Goal: Task Accomplishment & Management: Complete application form

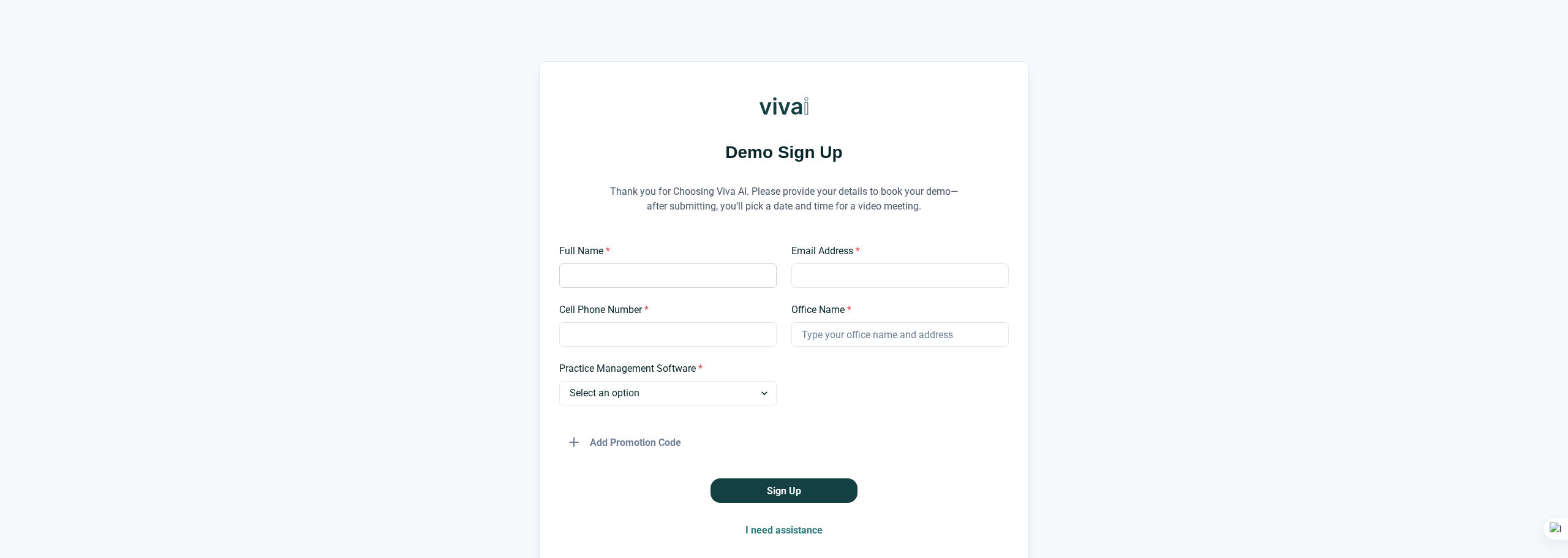
click at [652, 270] on input "Full Name *" at bounding box center [667, 276] width 217 height 25
type input "[PERSON_NAME]"
type input "8054657476"
click at [815, 281] on input "Email Address *" at bounding box center [900, 276] width 217 height 25
type input "[EMAIL_ADDRESS][DOMAIN_NAME]"
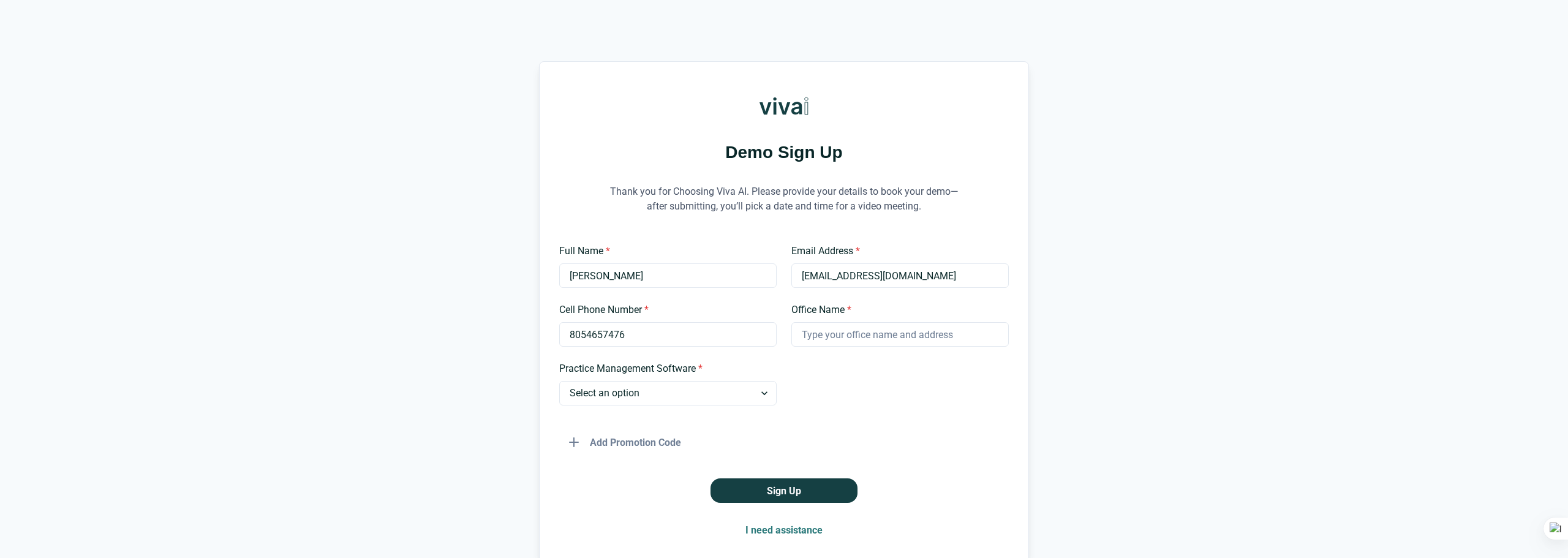
type input "32nd Smile Dental Group"
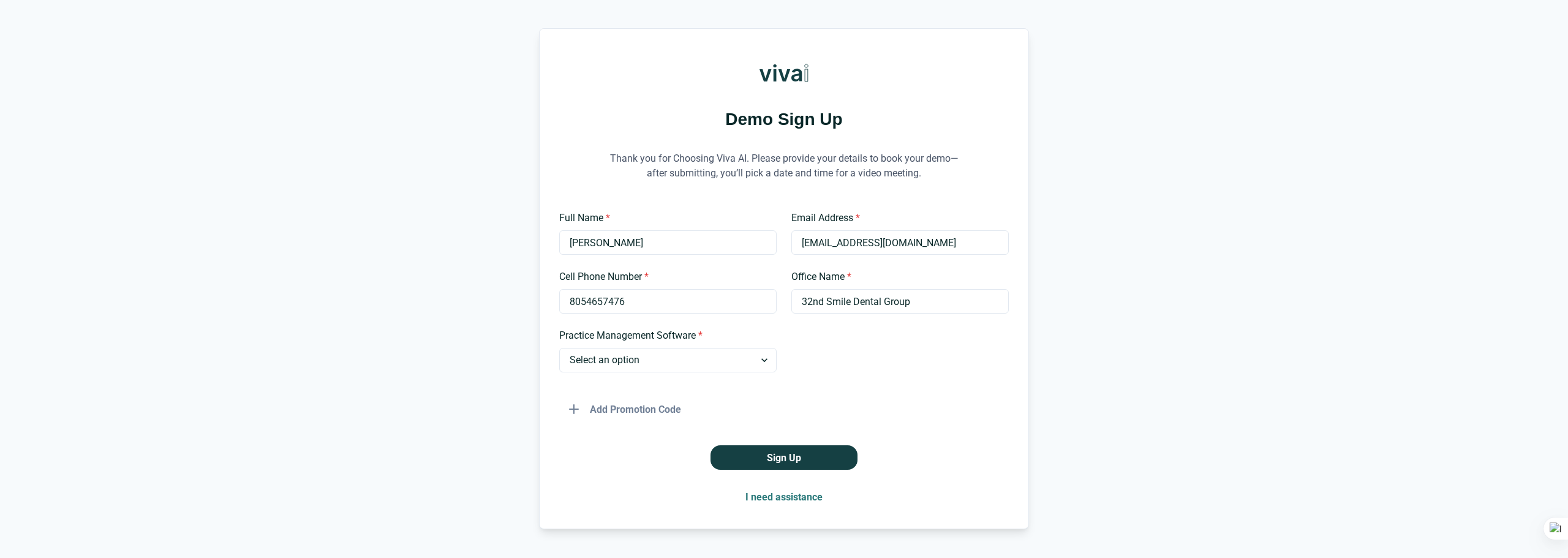
scroll to position [66, 0]
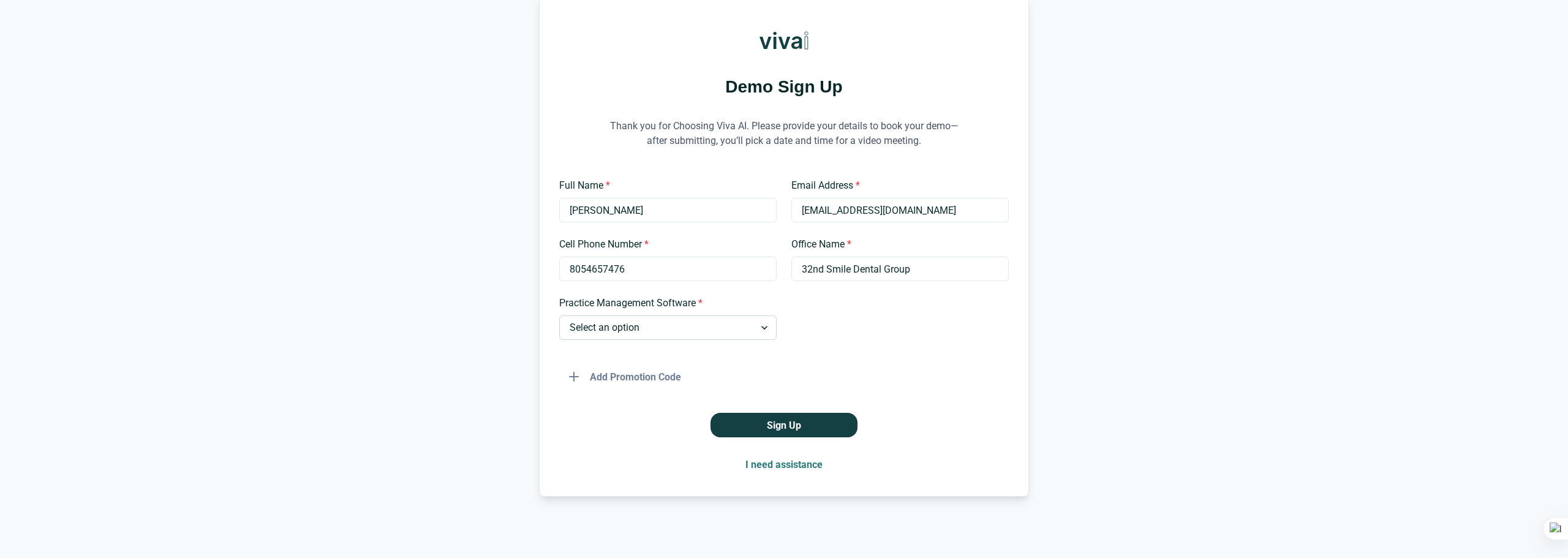
click at [621, 327] on select "Select an option Dentrix Open Dental EagleSoft Denticon Other" at bounding box center [667, 328] width 217 height 25
select select "Open Dental"
click at [559, 316] on select "Select an option Dentrix Open Dental EagleSoft Denticon Other" at bounding box center [667, 328] width 217 height 25
click at [781, 463] on button "I need assistance" at bounding box center [783, 465] width 97 height 25
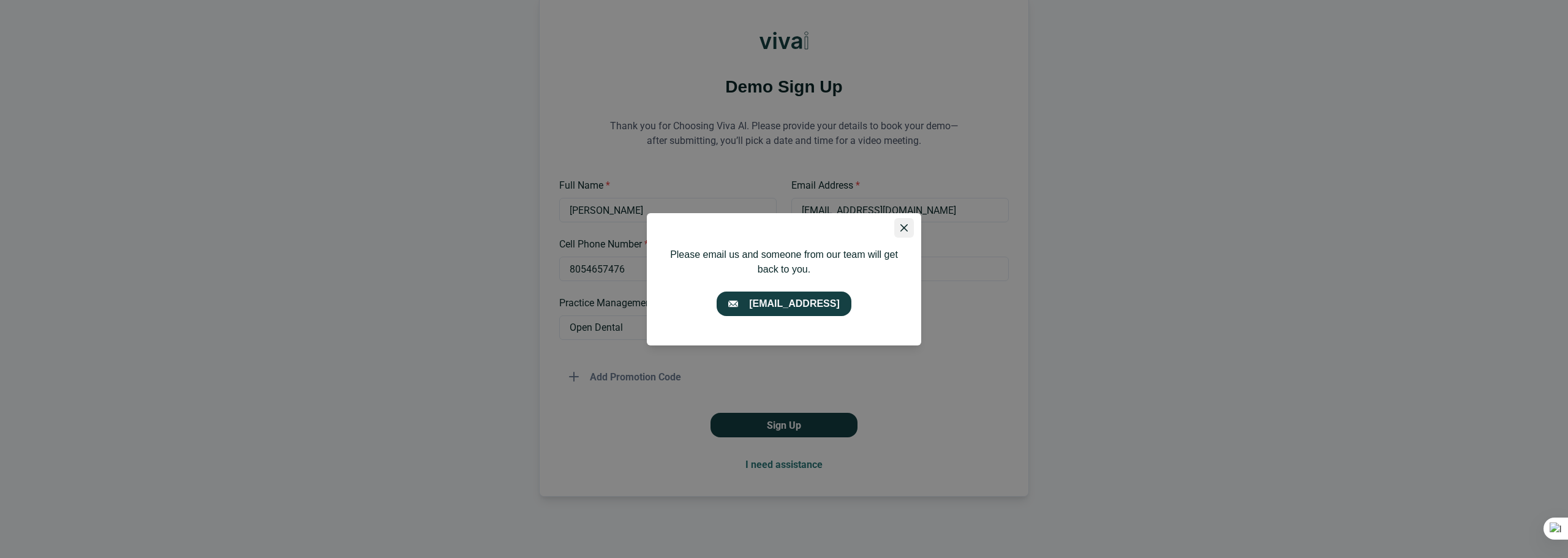
click at [901, 226] on icon "Close" at bounding box center [904, 228] width 8 height 8
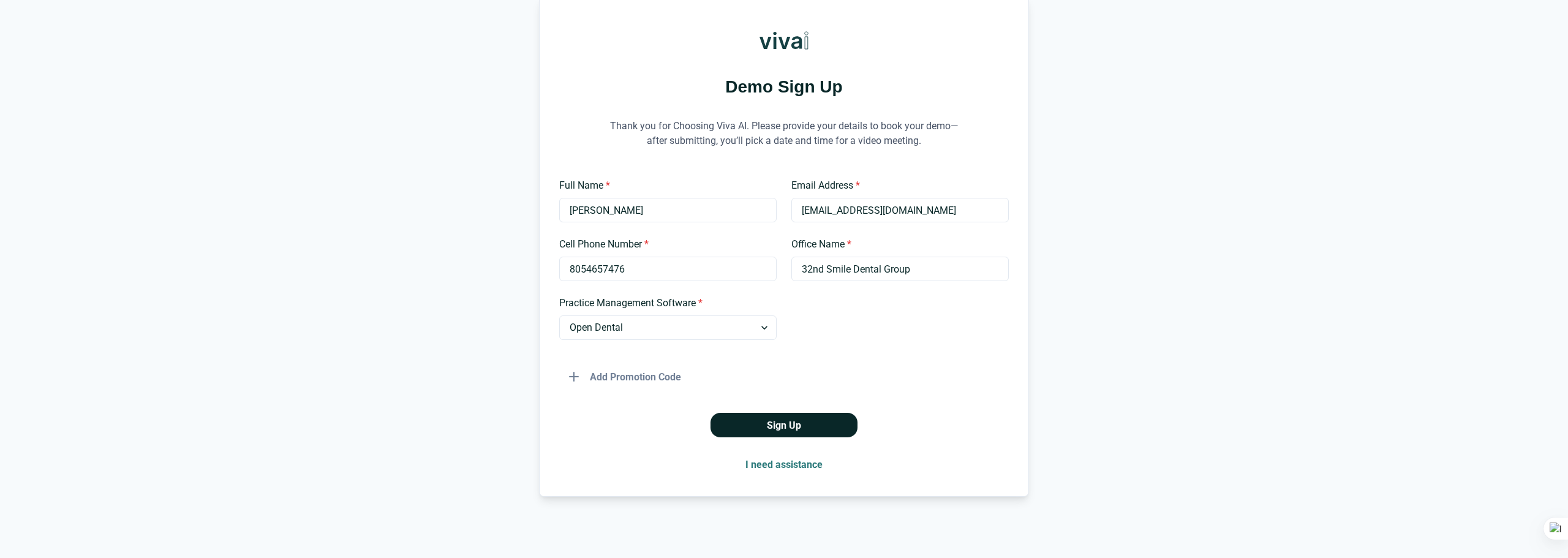
click at [803, 432] on button "Sign Up" at bounding box center [784, 426] width 147 height 25
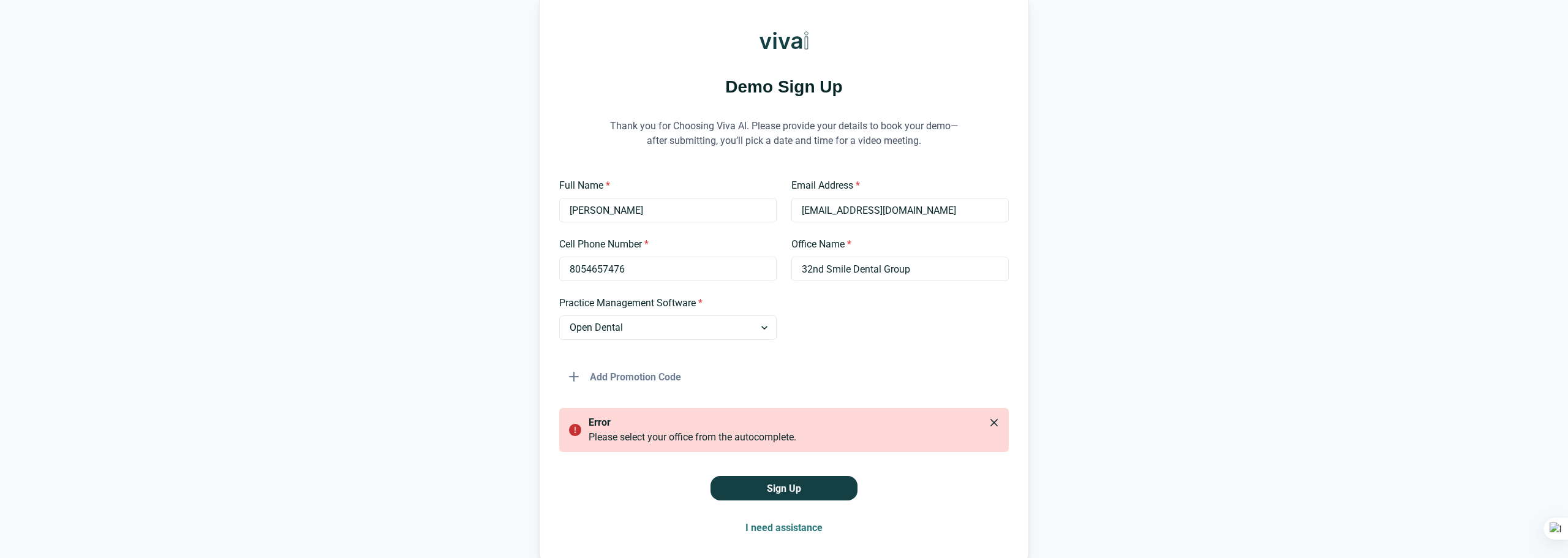
click at [690, 376] on div "Add Promotion Code" at bounding box center [783, 372] width 449 height 34
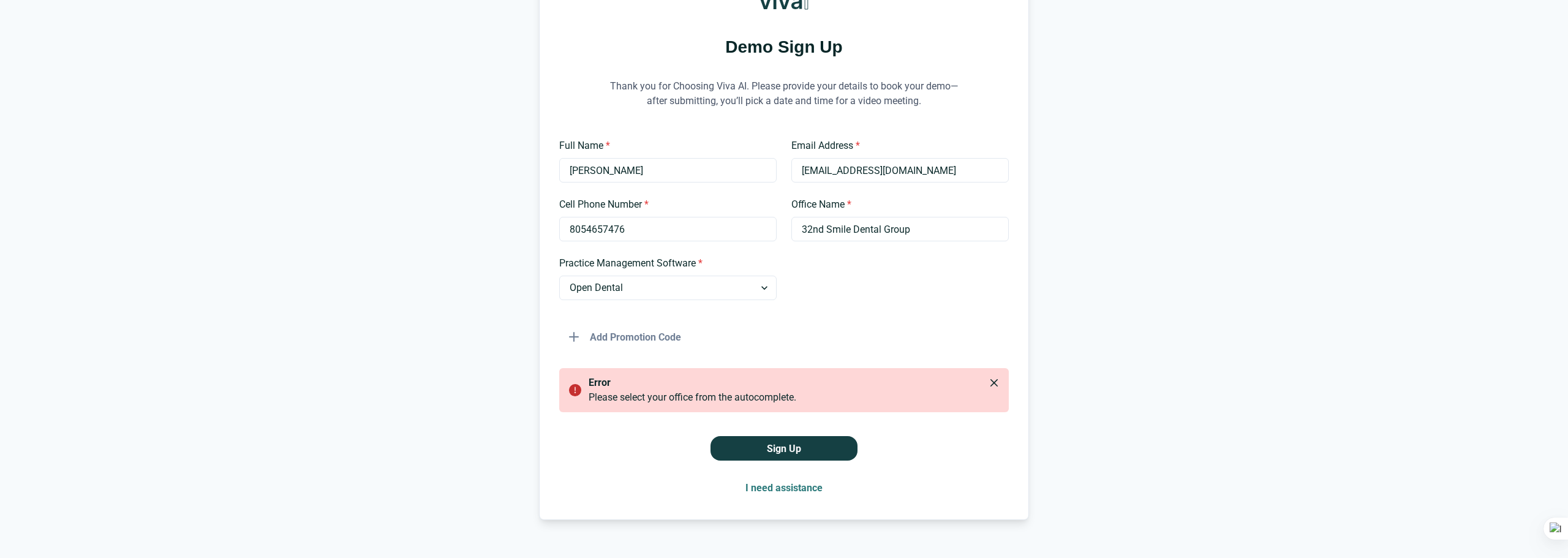
scroll to position [127, 0]
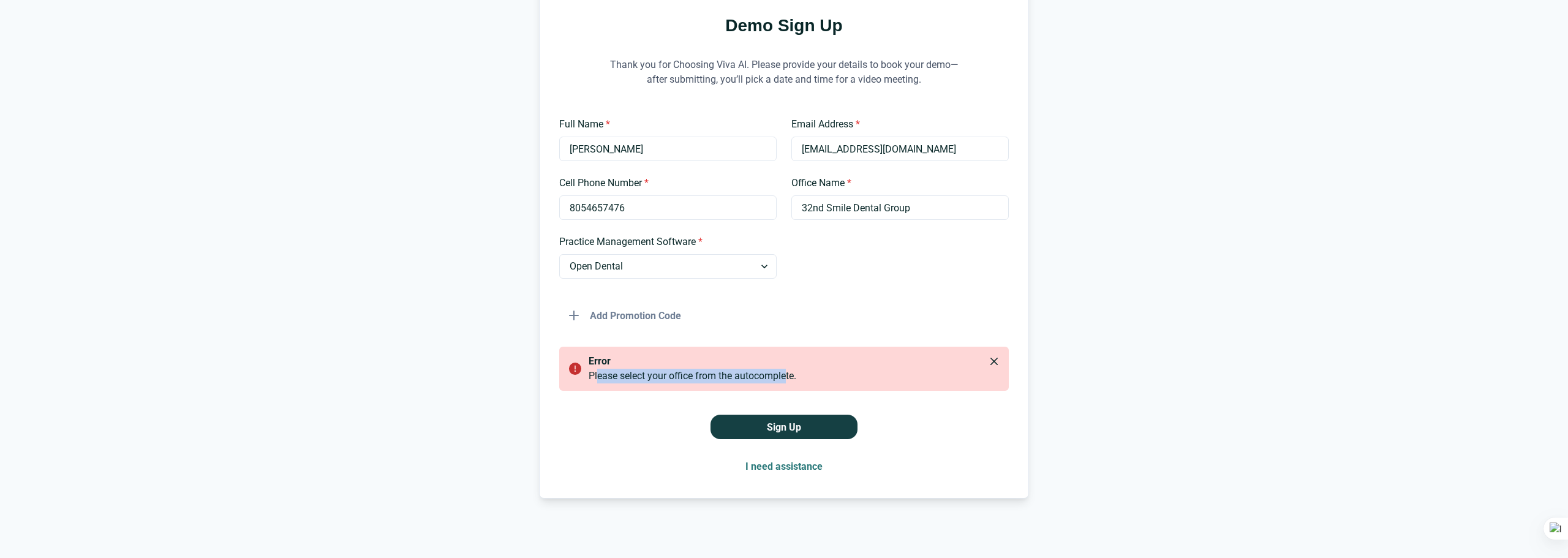
drag, startPoint x: 630, startPoint y: 375, endPoint x: 796, endPoint y: 377, distance: 166.0
click at [793, 377] on div "Please select your office from the autocomplete." at bounding box center [794, 376] width 410 height 14
click at [847, 370] on div "Please select your office from the autocomplete." at bounding box center [794, 376] width 410 height 14
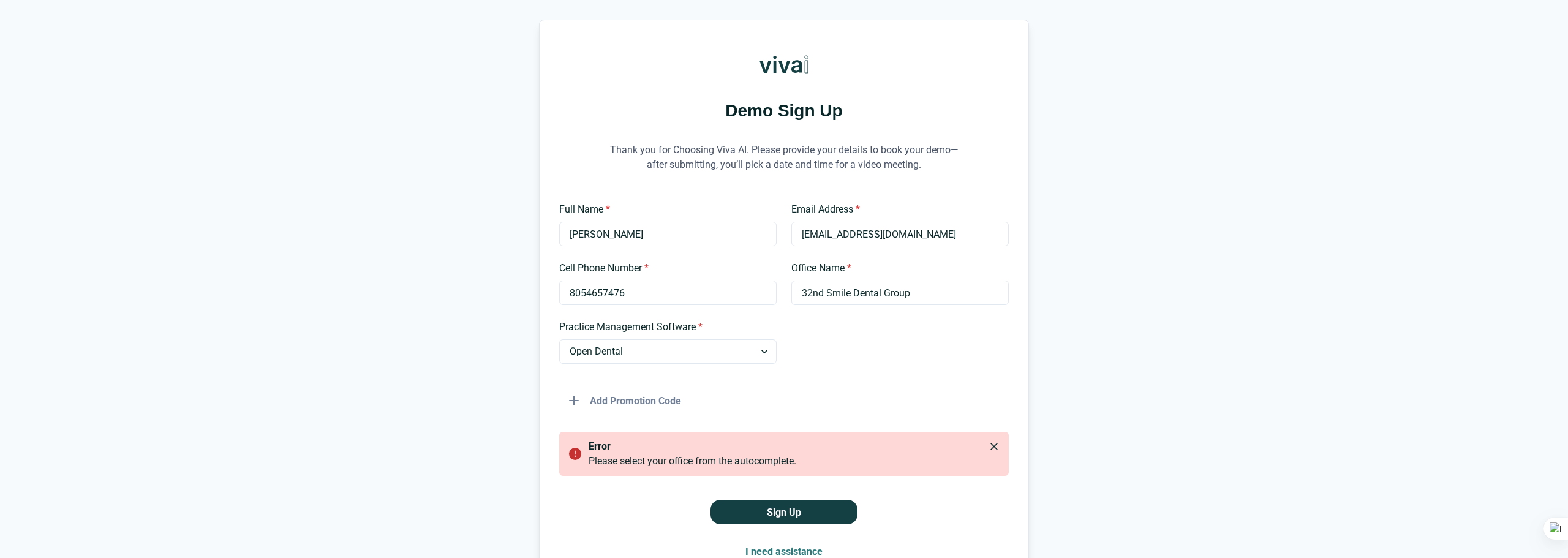
scroll to position [61, 0]
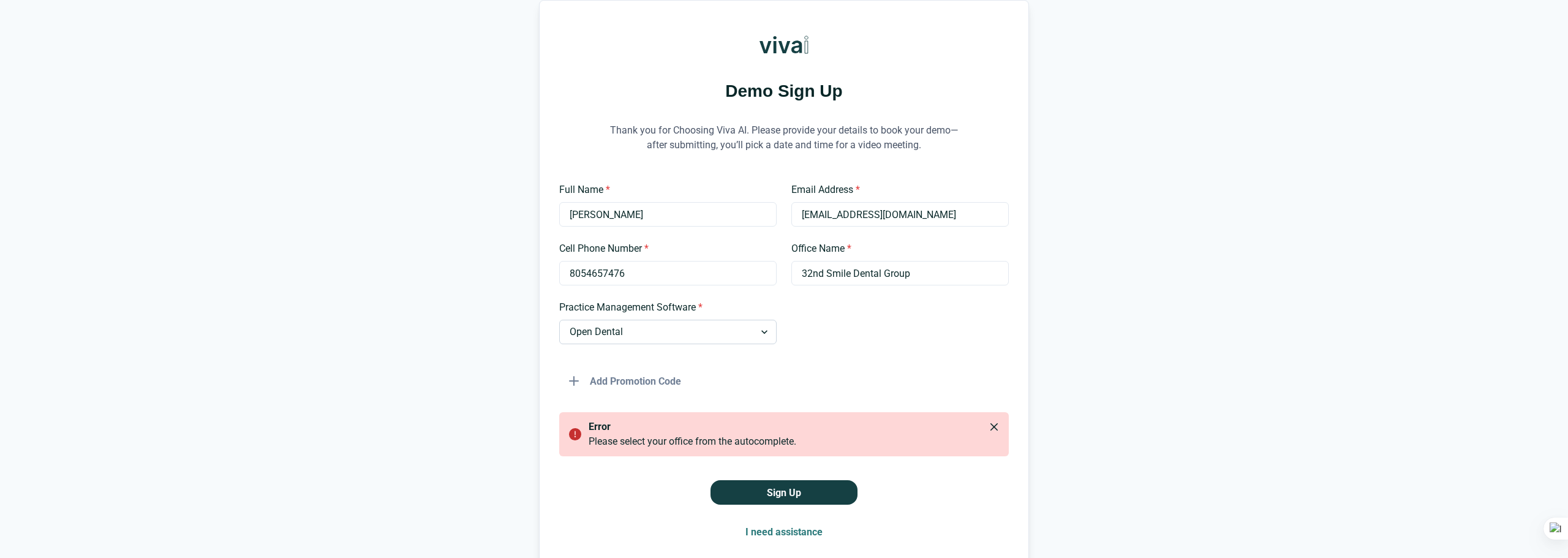
click at [649, 333] on select "Select an option Dentrix Open Dental EagleSoft Denticon Other" at bounding box center [667, 332] width 217 height 25
click at [775, 498] on button "Sign Up" at bounding box center [784, 493] width 147 height 25
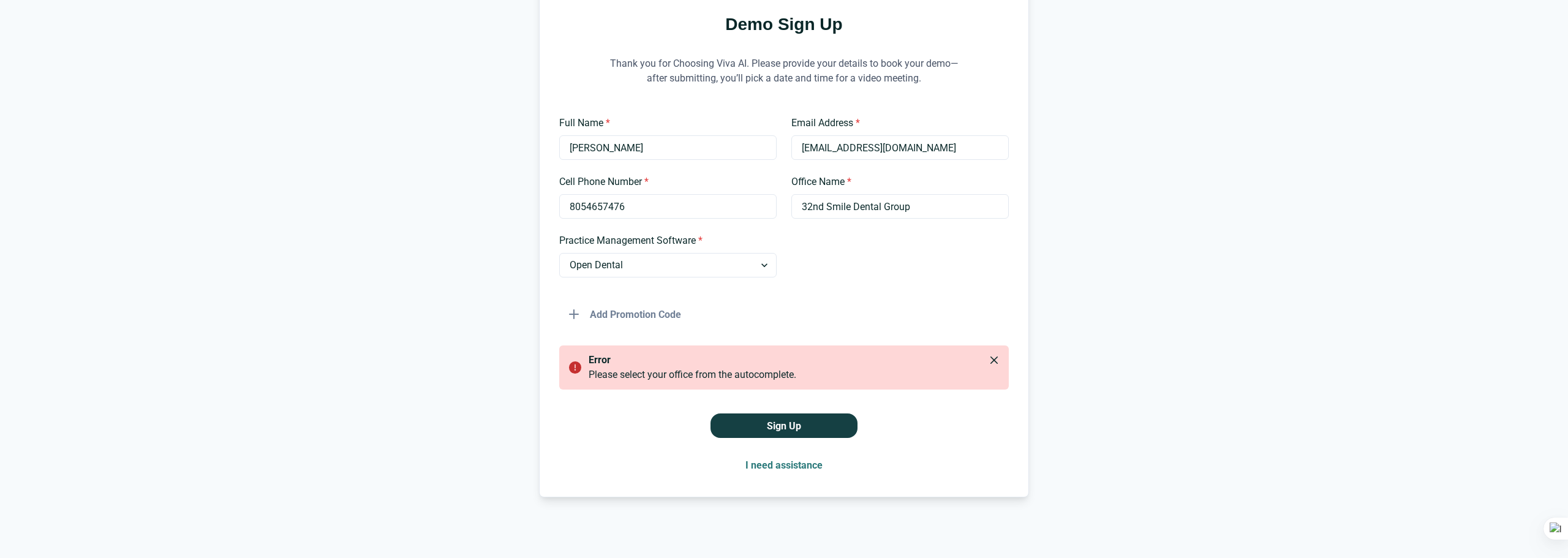
scroll to position [129, 0]
click at [846, 203] on input "32nd Smile Dental Group" at bounding box center [900, 206] width 217 height 25
click at [800, 435] on button "Sign Up" at bounding box center [784, 426] width 147 height 25
click at [803, 428] on button "Sign Up" at bounding box center [784, 426] width 147 height 25
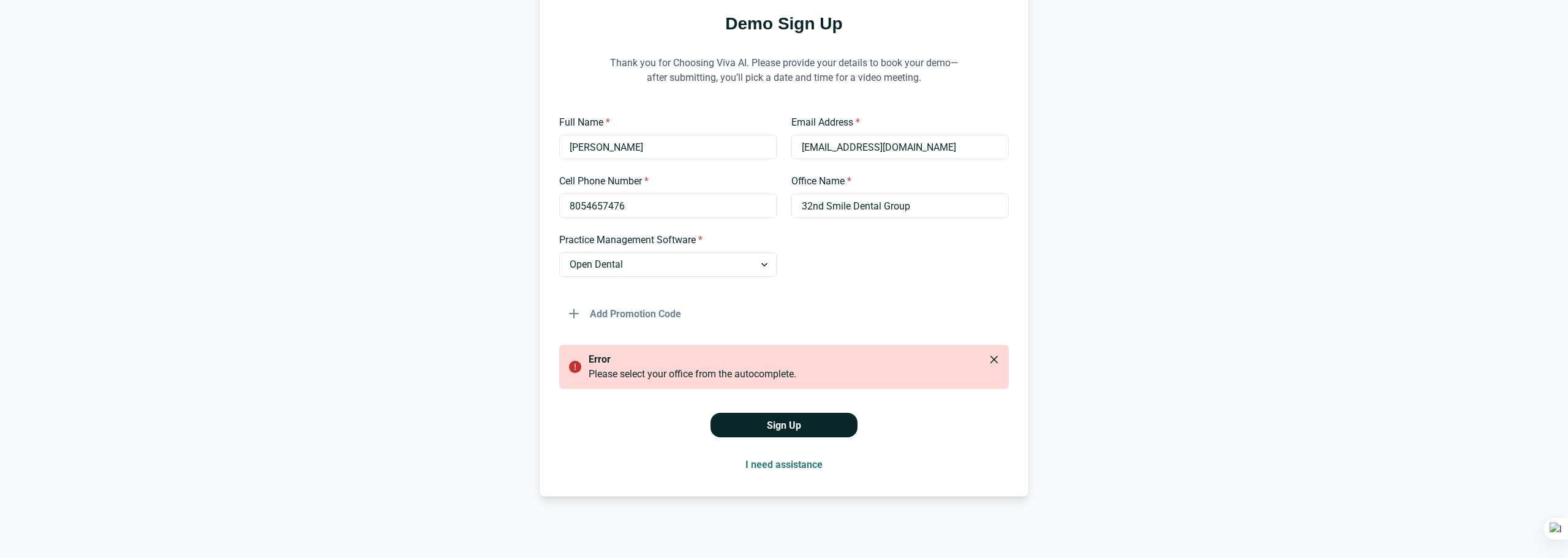
click at [803, 428] on button "Sign Up" at bounding box center [784, 426] width 147 height 25
click at [711, 413] on button "Sign Up" at bounding box center [784, 426] width 147 height 25
